Goal: Use online tool/utility: Utilize a website feature to perform a specific function

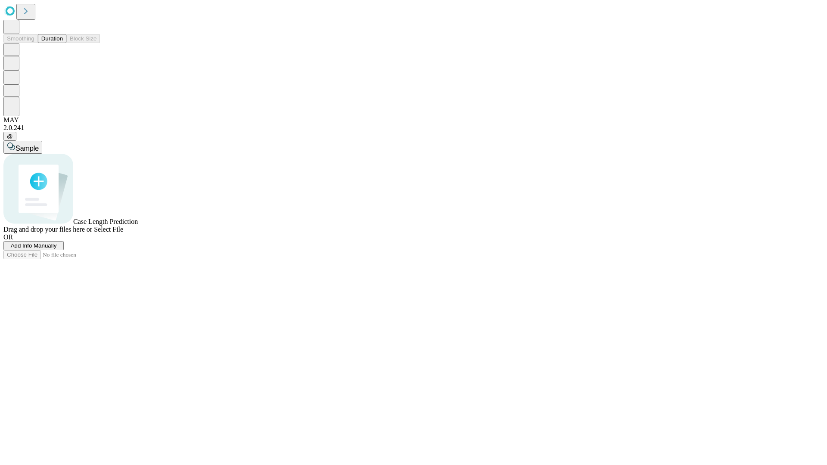
click at [63, 43] on button "Duration" at bounding box center [52, 38] width 28 height 9
click at [57, 249] on span "Add Info Manually" at bounding box center [34, 245] width 46 height 6
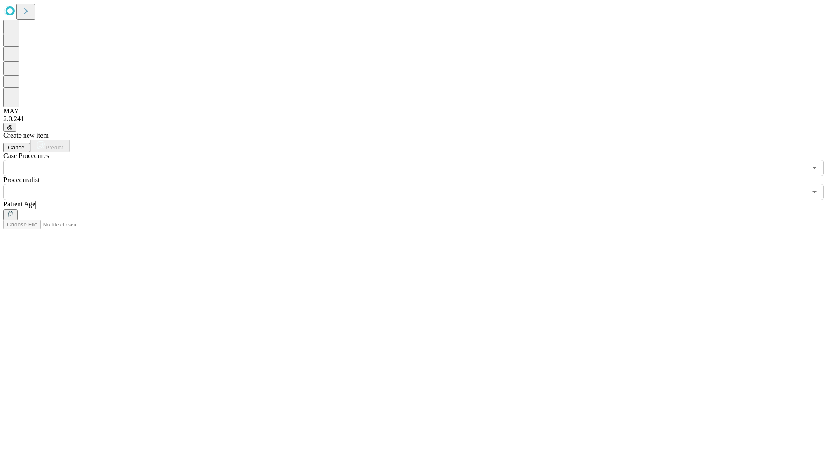
click at [96, 201] on input "text" at bounding box center [65, 205] width 61 height 9
type input "**"
click at [419, 184] on input "text" at bounding box center [404, 192] width 803 height 16
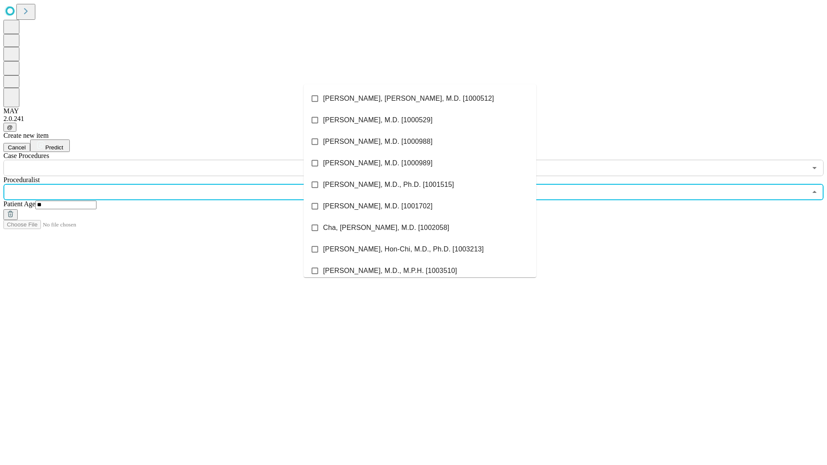
click at [420, 99] on li "[PERSON_NAME], [PERSON_NAME], M.D. [1000512]" at bounding box center [420, 99] width 233 height 22
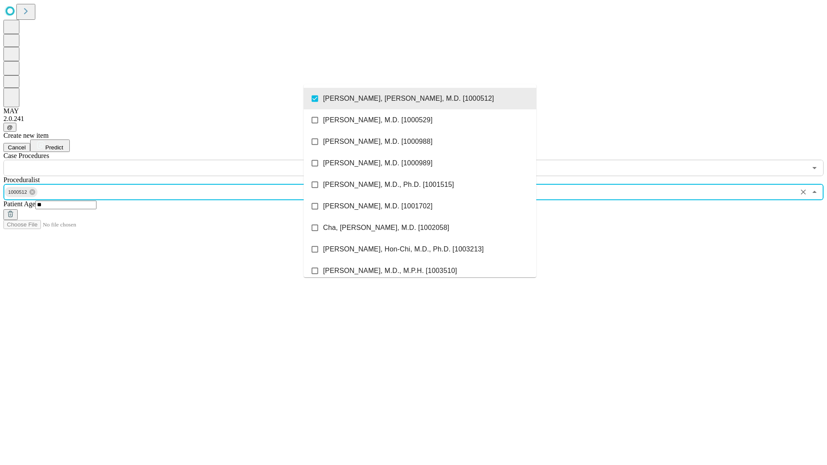
click at [181, 160] on input "text" at bounding box center [404, 168] width 803 height 16
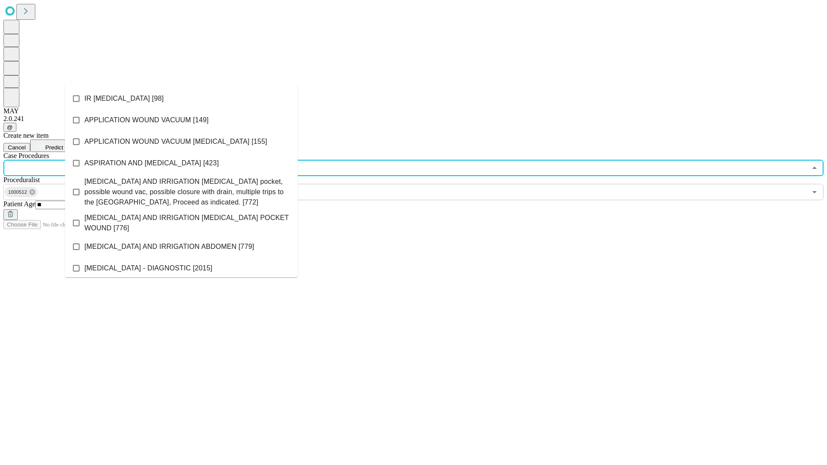
click at [181, 99] on li "IR [MEDICAL_DATA] [98]" at bounding box center [181, 99] width 233 height 22
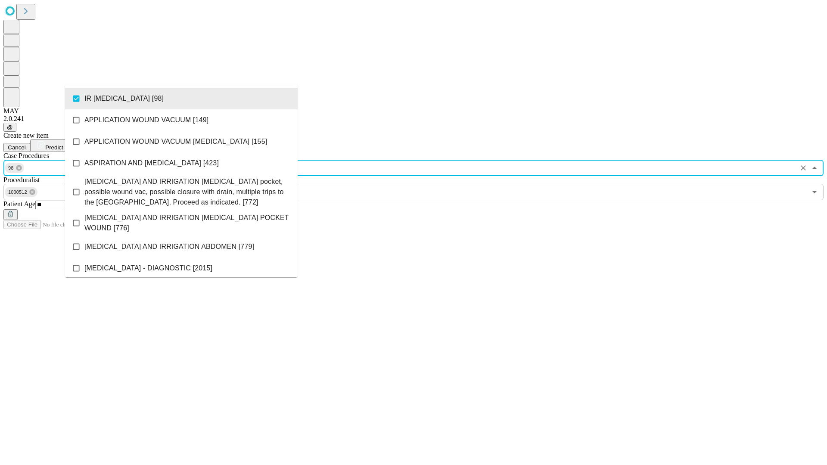
click at [63, 144] on span "Predict" at bounding box center [54, 147] width 18 height 6
